Goal: Navigation & Orientation: Find specific page/section

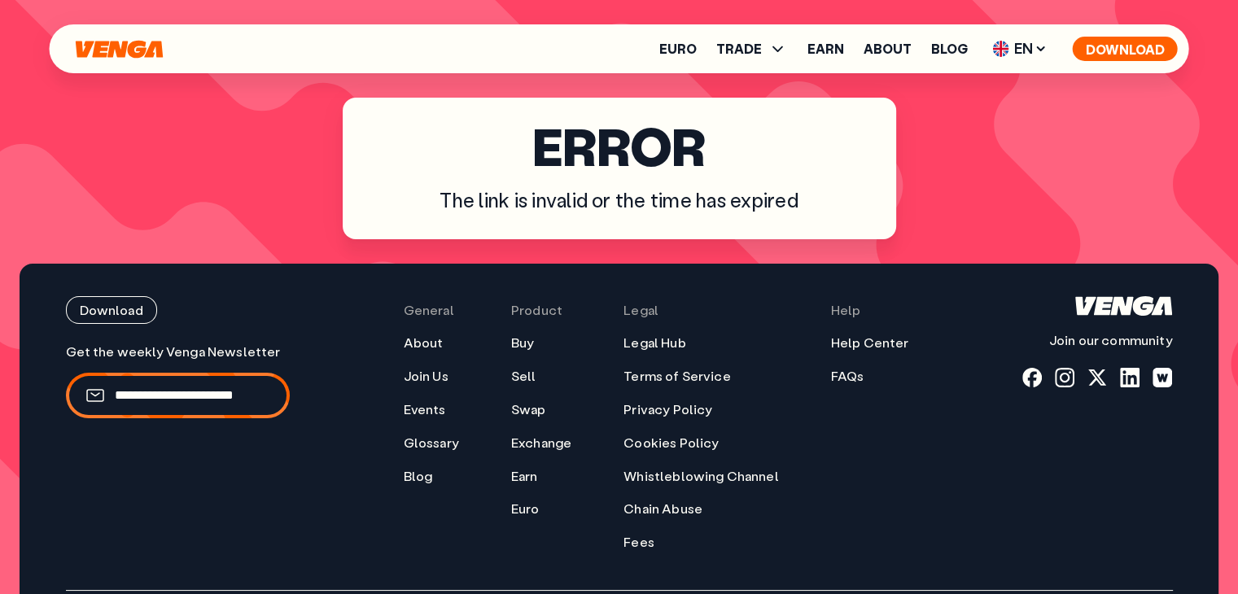
click at [1123, 53] on button "Download" at bounding box center [1125, 49] width 105 height 24
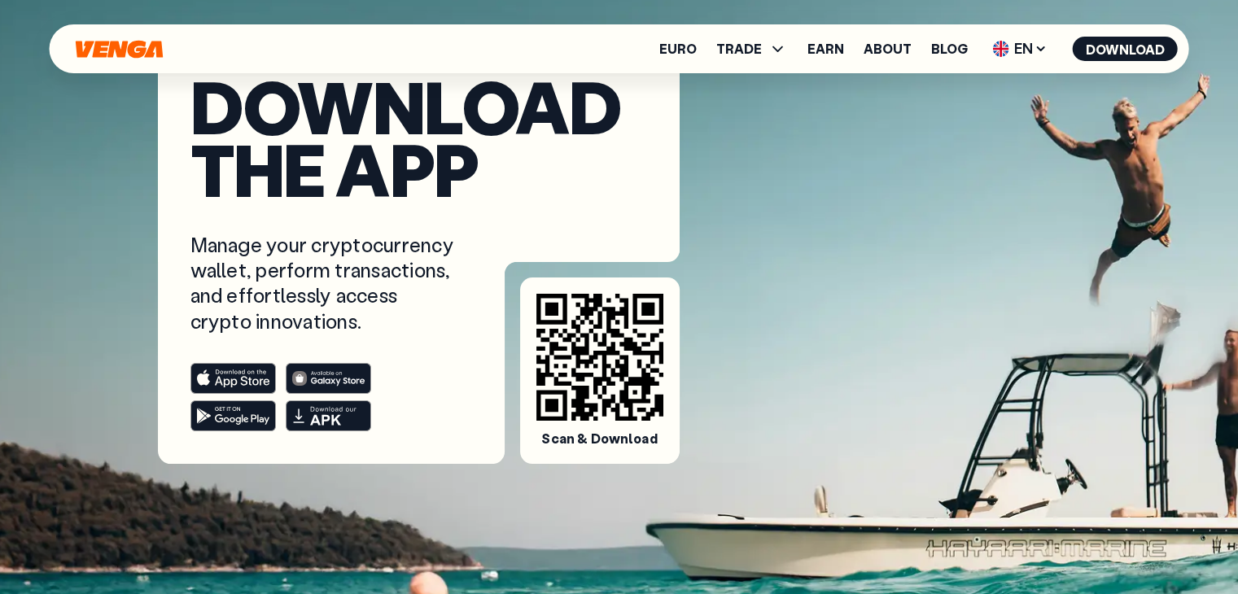
scroll to position [163, 0]
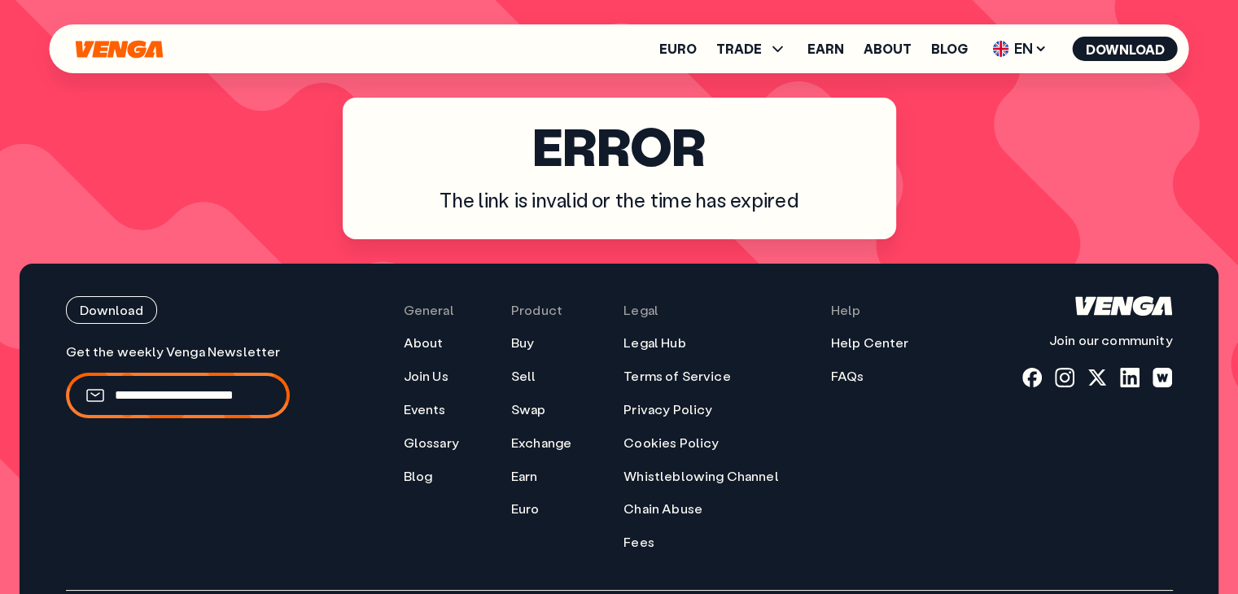
click at [135, 60] on div "Euro TRADE Buy Sell Swap Exchange Earn About Blog EN English - EN Español - ES …" at bounding box center [620, 48] width 1140 height 49
click at [133, 53] on icon "Home" at bounding box center [119, 49] width 87 height 18
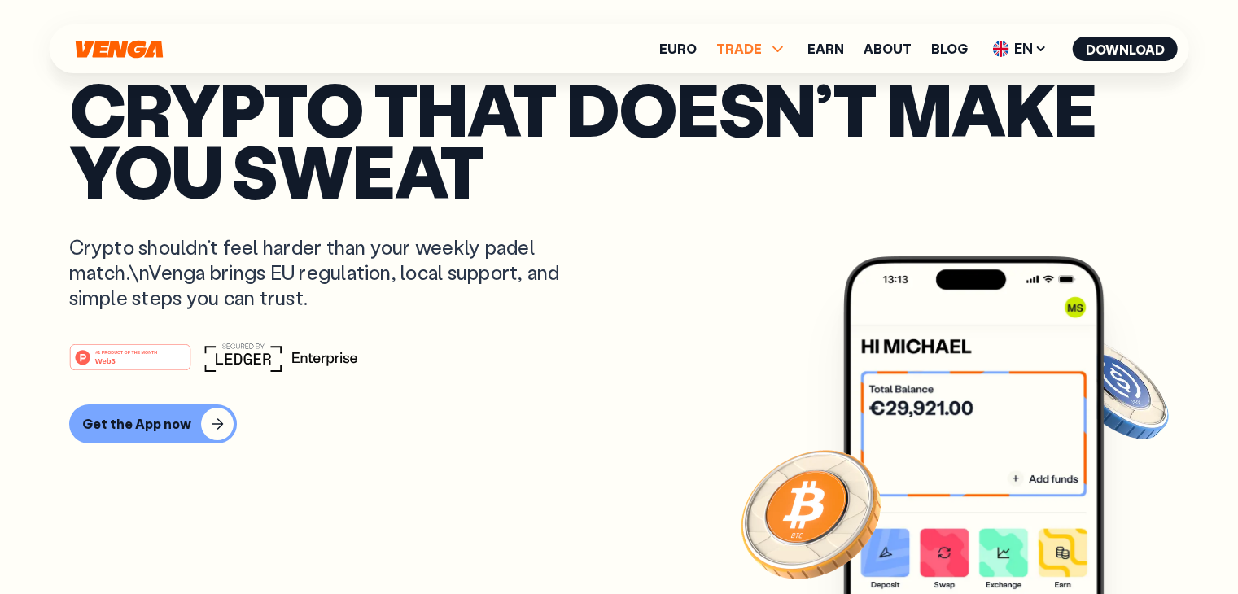
click at [758, 55] on span "TRADE" at bounding box center [739, 48] width 46 height 13
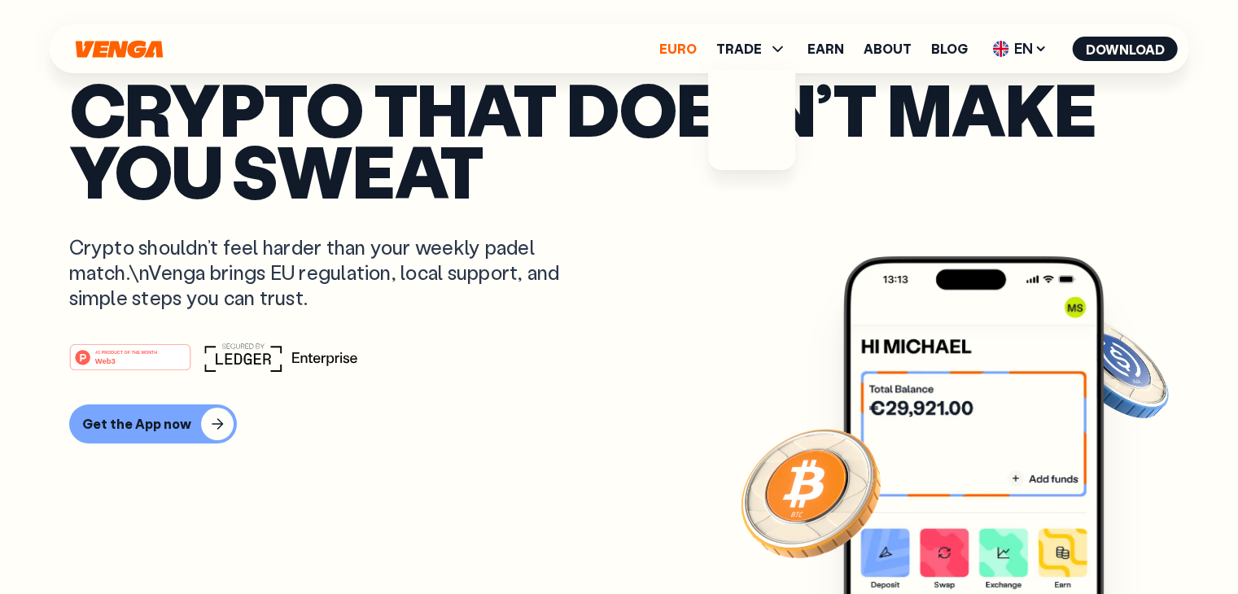
click at [686, 49] on link "Euro" at bounding box center [677, 48] width 37 height 13
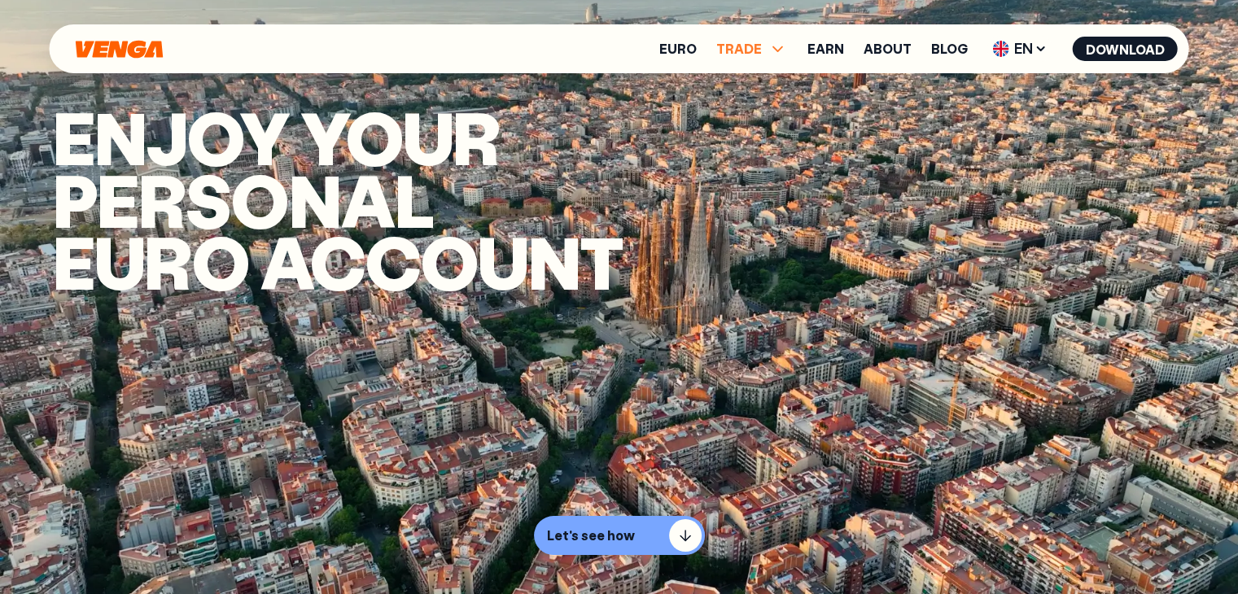
click at [746, 46] on span "TRADE" at bounding box center [739, 48] width 46 height 13
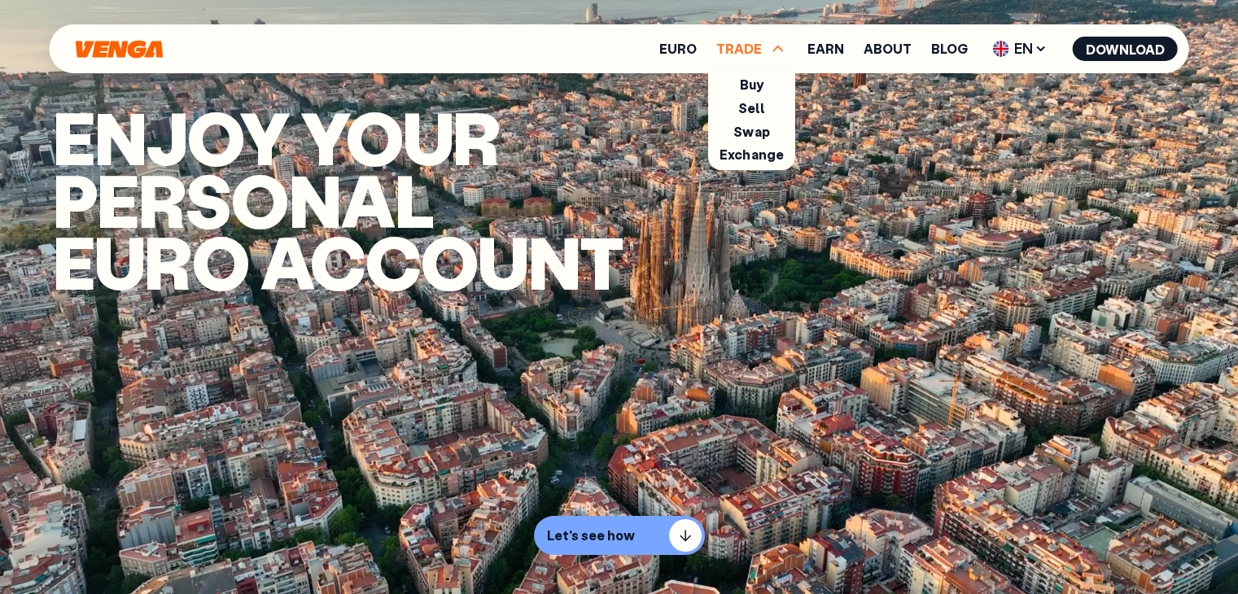
click at [745, 48] on span "TRADE" at bounding box center [739, 48] width 46 height 13
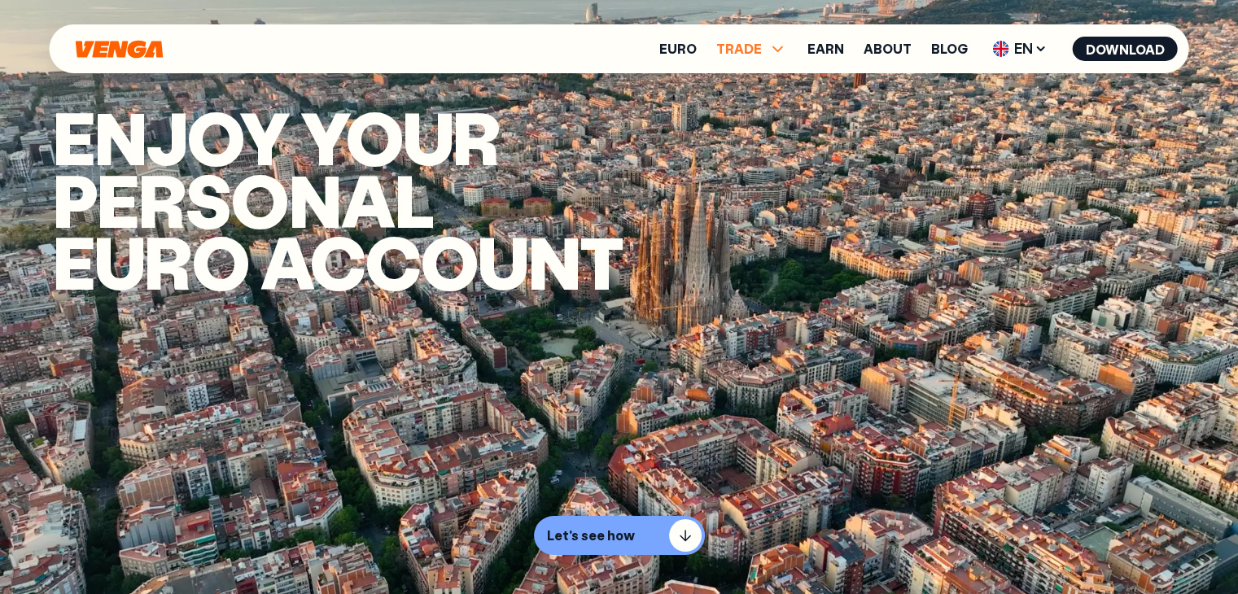
click at [755, 46] on span "TRADE" at bounding box center [739, 48] width 46 height 13
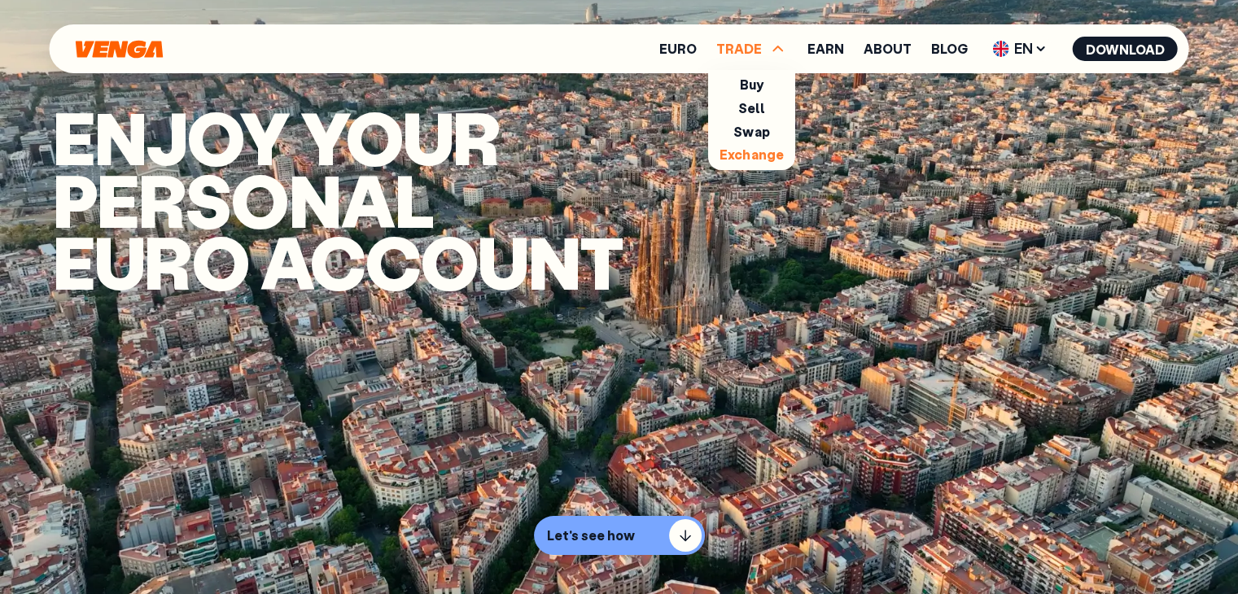
click at [746, 157] on link "Exchange" at bounding box center [752, 154] width 64 height 17
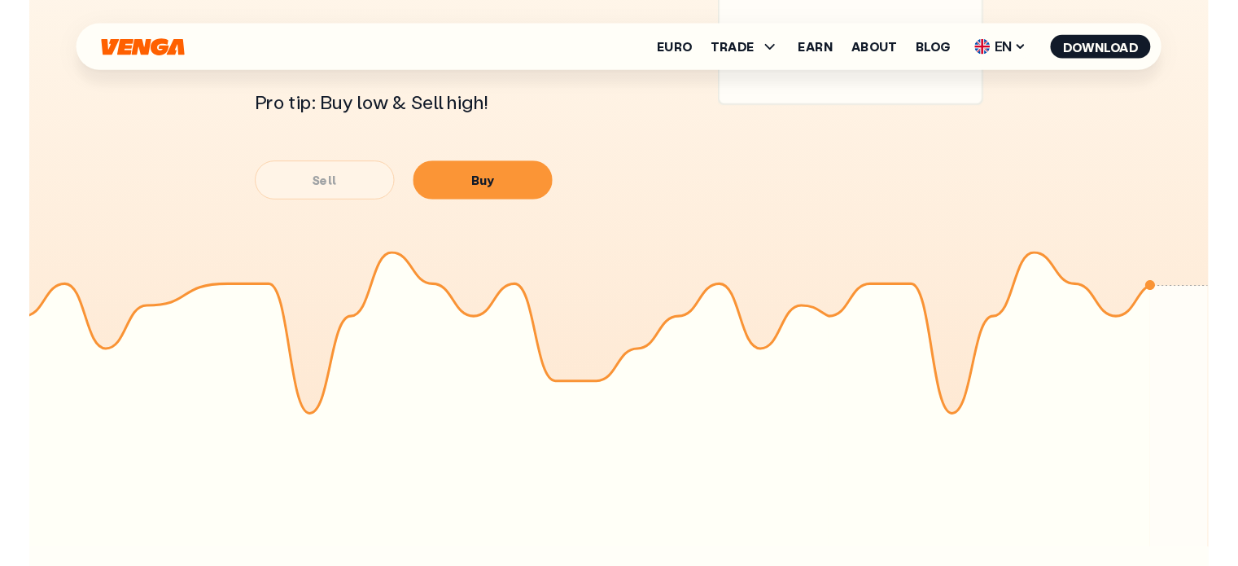
scroll to position [1140, 0]
